Goal: Task Accomplishment & Management: Use online tool/utility

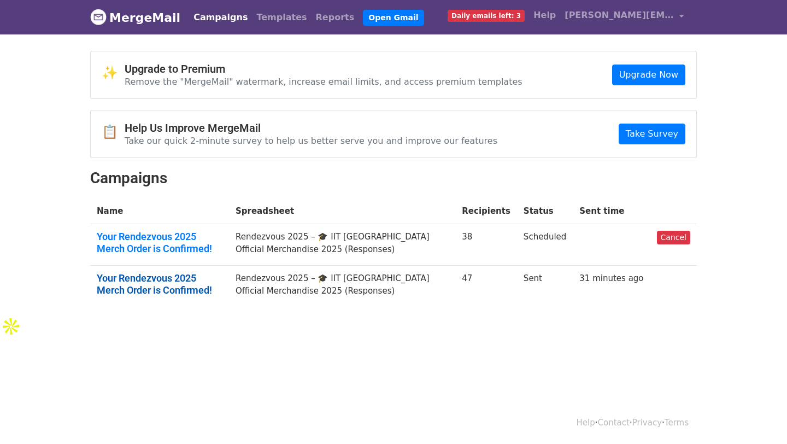
click at [201, 278] on link "Your Rendezvous 2025 Merch Order is Confirmed!" at bounding box center [160, 284] width 126 height 24
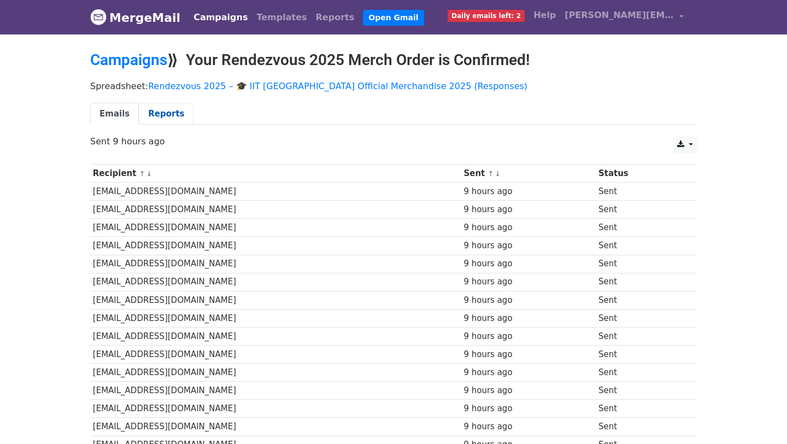
click at [167, 114] on link "Reports" at bounding box center [166, 114] width 55 height 22
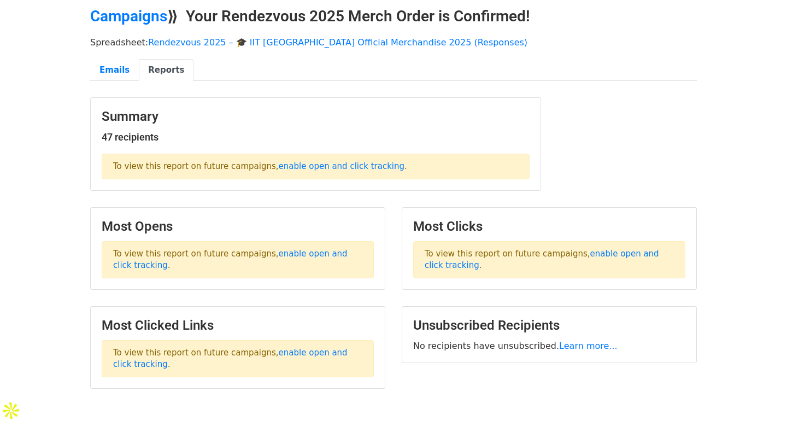
scroll to position [46, 0]
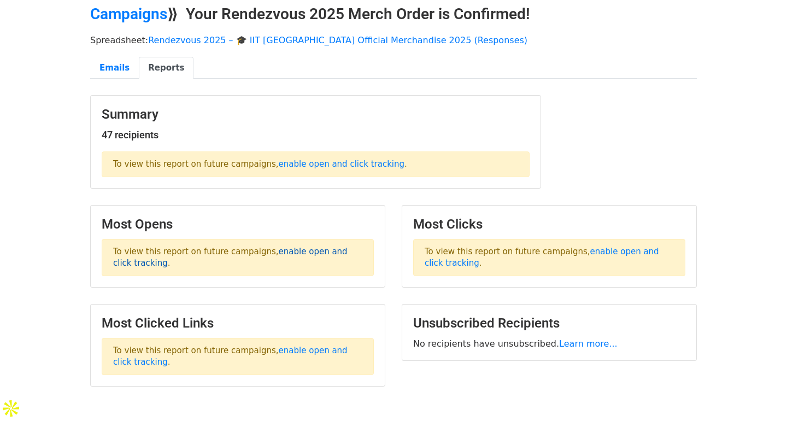
click at [302, 253] on link "enable open and click tracking" at bounding box center [230, 257] width 235 height 21
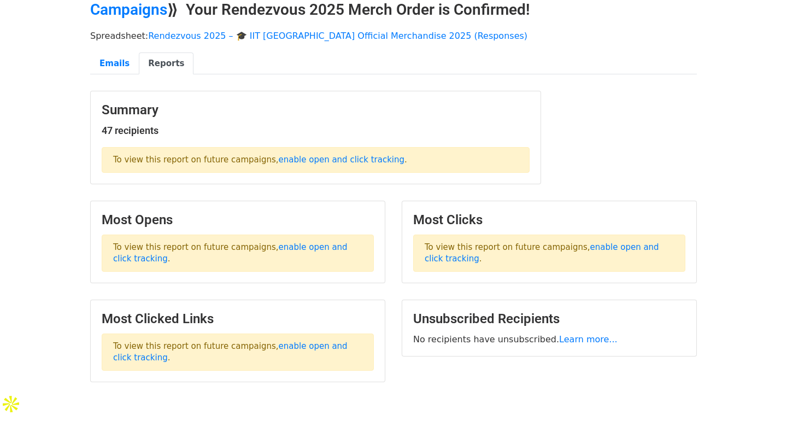
scroll to position [0, 0]
